Goal: Obtain resource: Download file/media

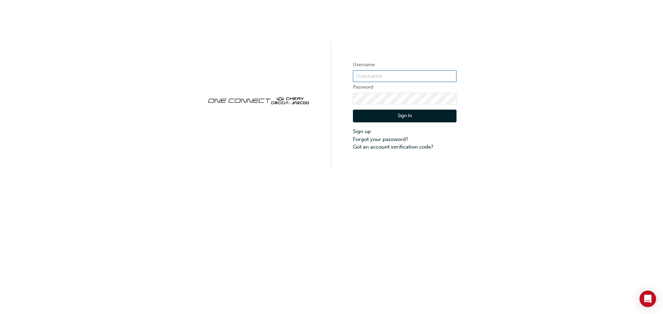
type input "OJAU133"
click at [373, 114] on button "Sign In" at bounding box center [405, 116] width 104 height 13
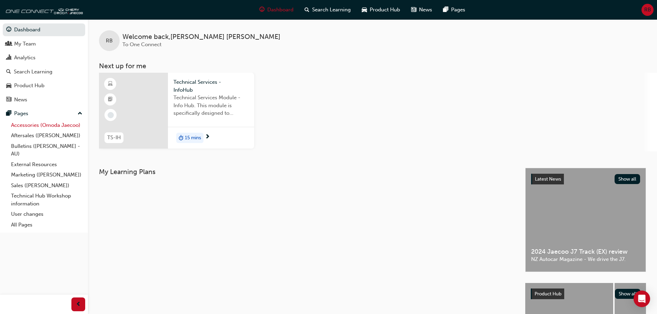
click at [34, 126] on link "Accessories (Omoda Jaecoo)" at bounding box center [46, 125] width 77 height 11
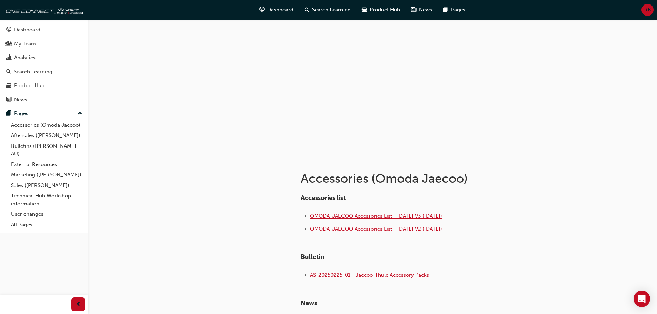
click at [379, 217] on span "OMODA-JAECOO Accessories List - [DATE] V3 ([DATE])" at bounding box center [376, 216] width 132 height 6
